Goal: Information Seeking & Learning: Understand process/instructions

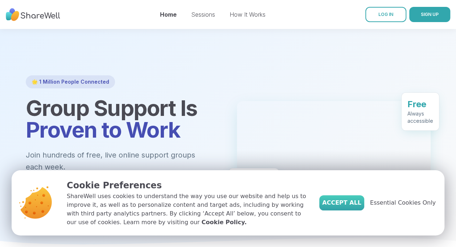
click at [359, 200] on span "Accept All" at bounding box center [341, 203] width 39 height 9
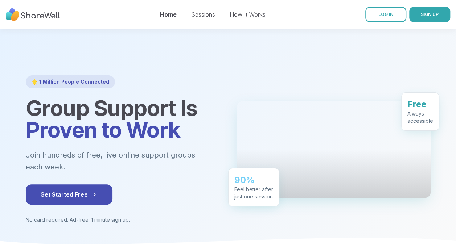
click at [253, 13] on link "How It Works" at bounding box center [247, 14] width 36 height 7
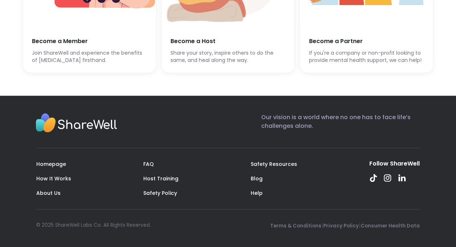
scroll to position [1818, 0]
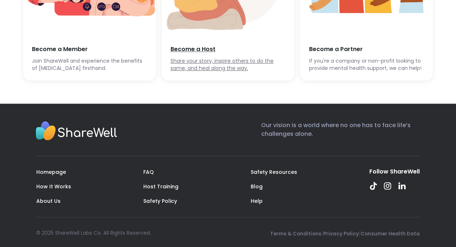
click at [215, 72] on span "Share your story, inspire others to do the same, and heal along the way." at bounding box center [227, 65] width 115 height 14
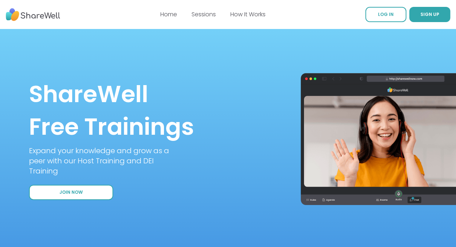
click at [72, 193] on span "Join Now" at bounding box center [70, 193] width 23 height 6
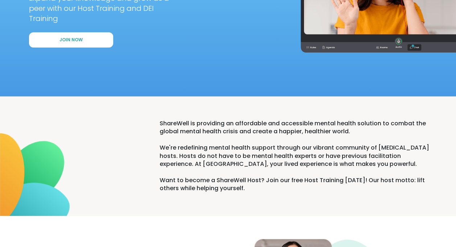
scroll to position [146, 0]
